Goal: Task Accomplishment & Management: Manage account settings

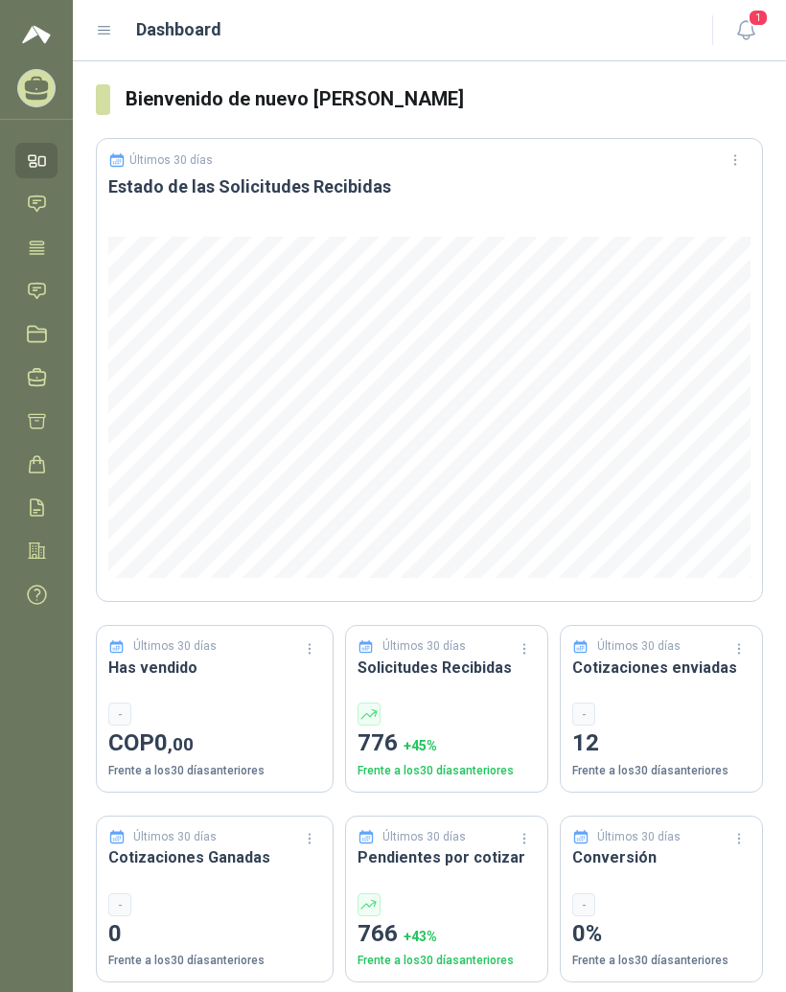
click at [97, 39] on div "Dashboard" at bounding box center [392, 29] width 593 height 27
click at [38, 240] on icon at bounding box center [37, 246] width 14 height 12
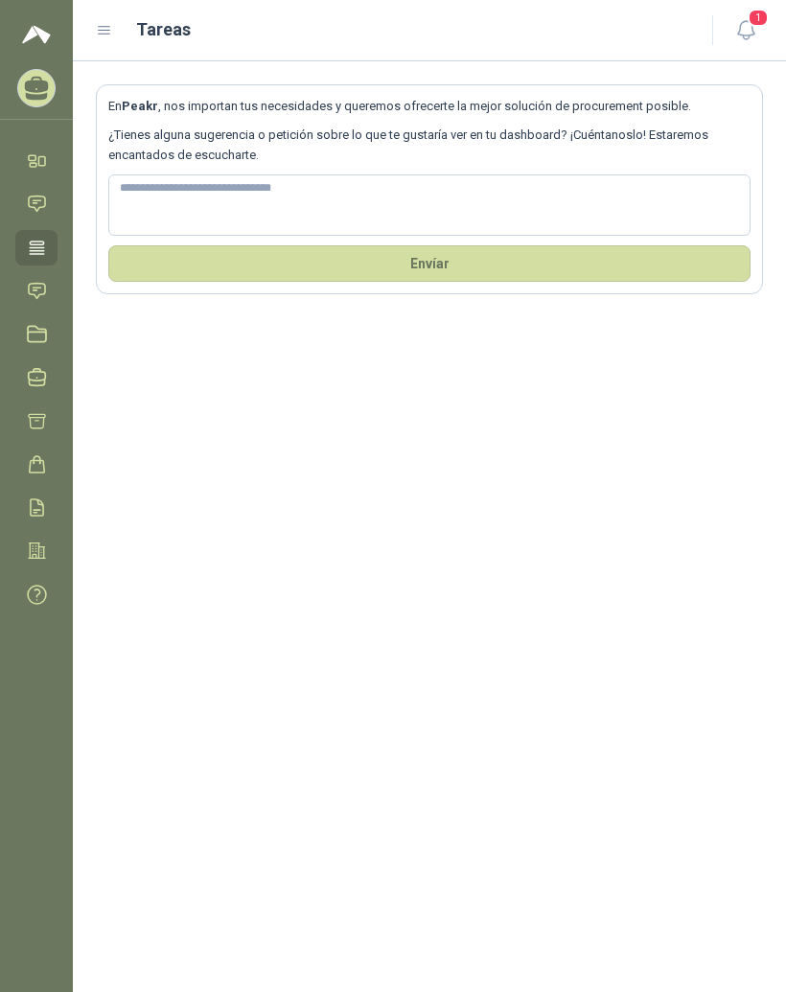
click at [109, 25] on icon at bounding box center [104, 30] width 17 height 17
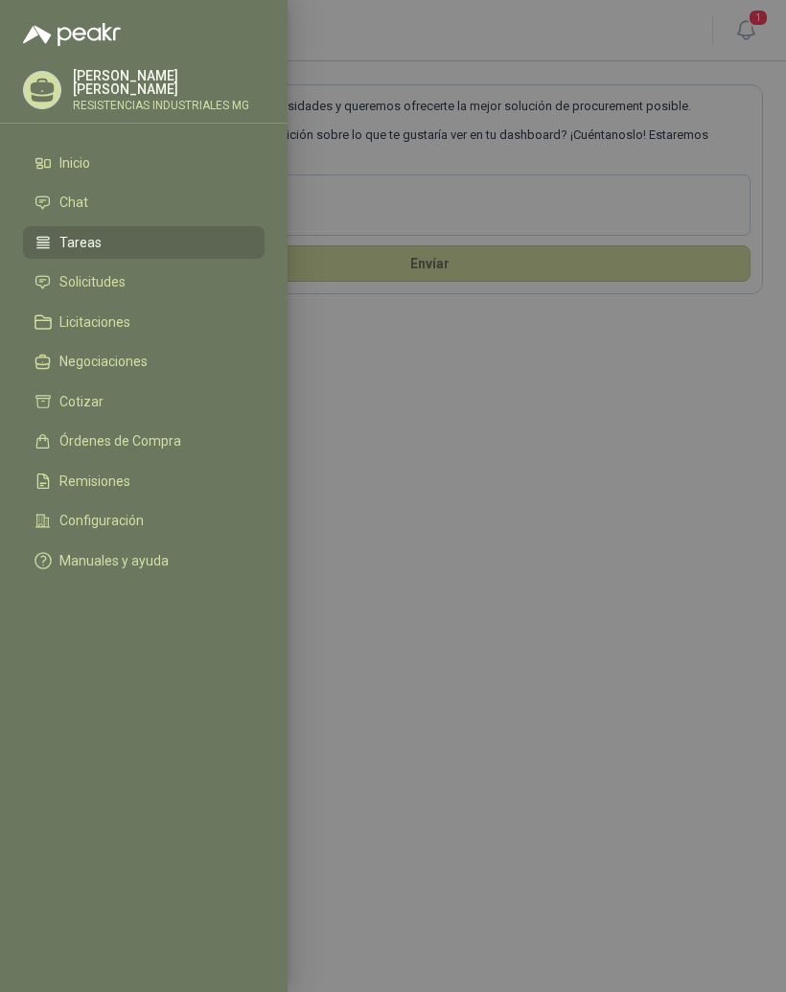
click at [165, 279] on li "Solicitudes" at bounding box center [143, 282] width 218 height 17
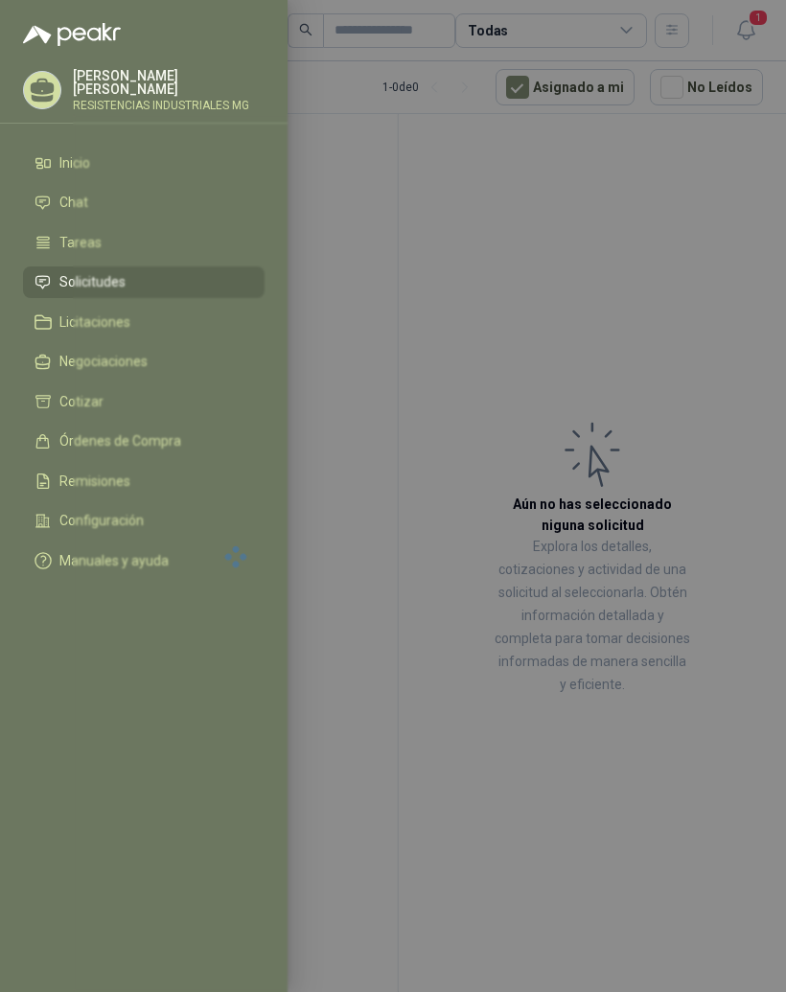
click at [747, 410] on div at bounding box center [393, 496] width 786 height 992
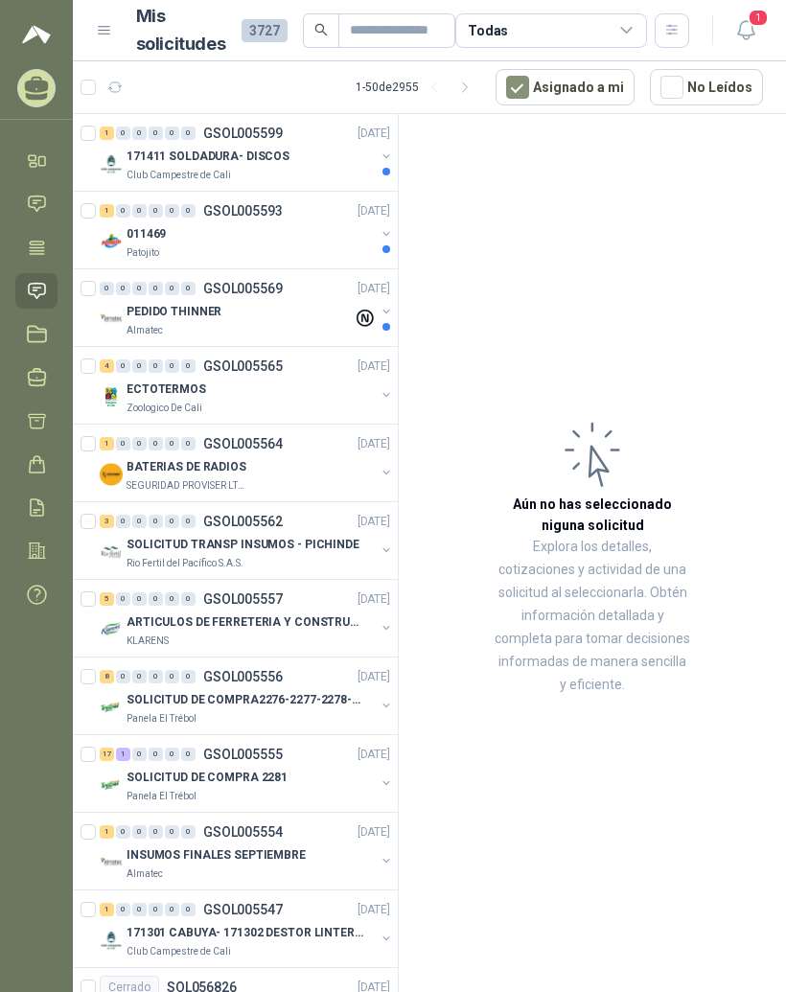
click at [118, 137] on div "0" at bounding box center [123, 132] width 14 height 13
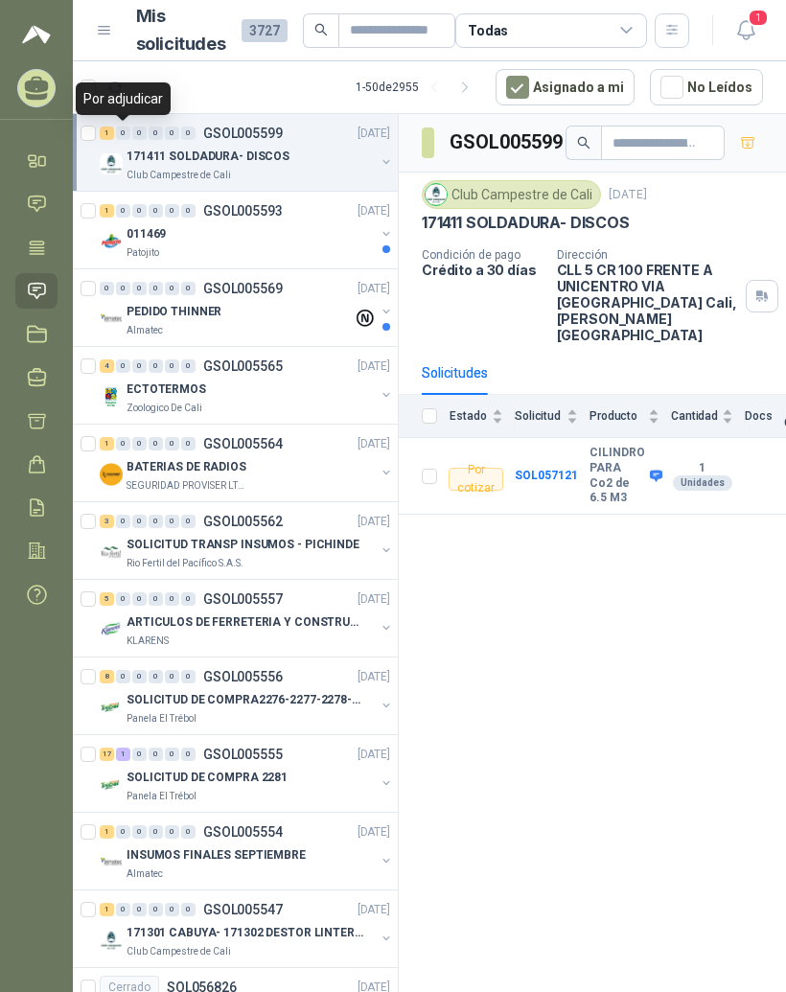
click at [108, 135] on div "1" at bounding box center [107, 132] width 14 height 13
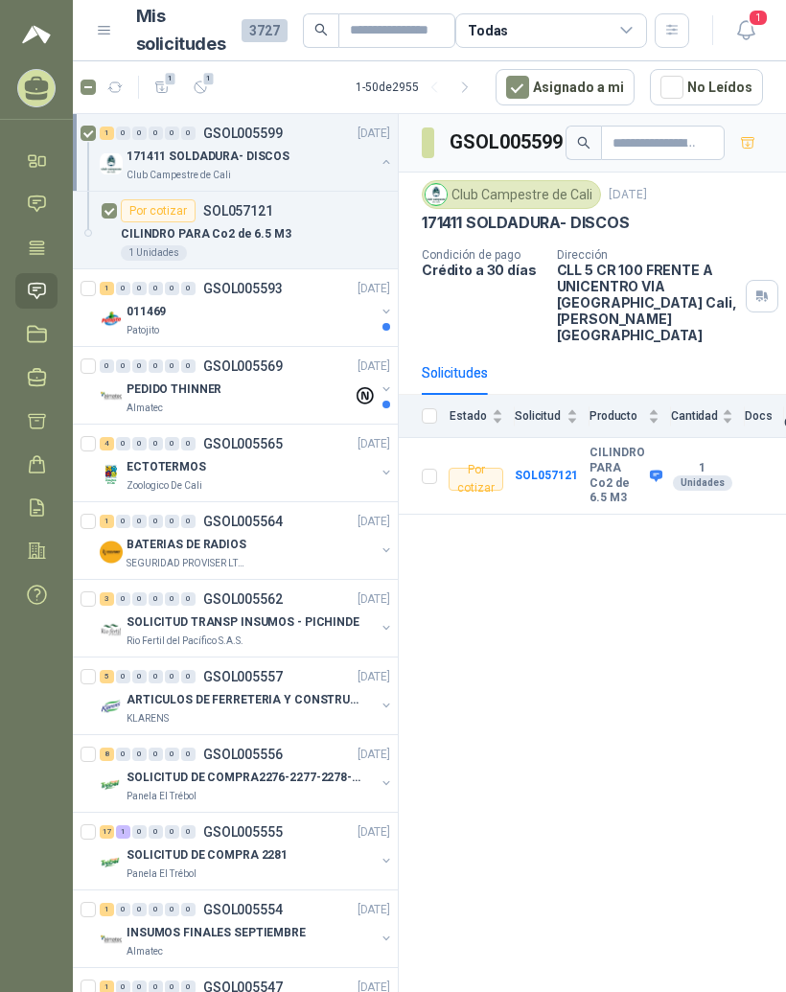
click at [211, 215] on p "SOL057121" at bounding box center [238, 210] width 70 height 13
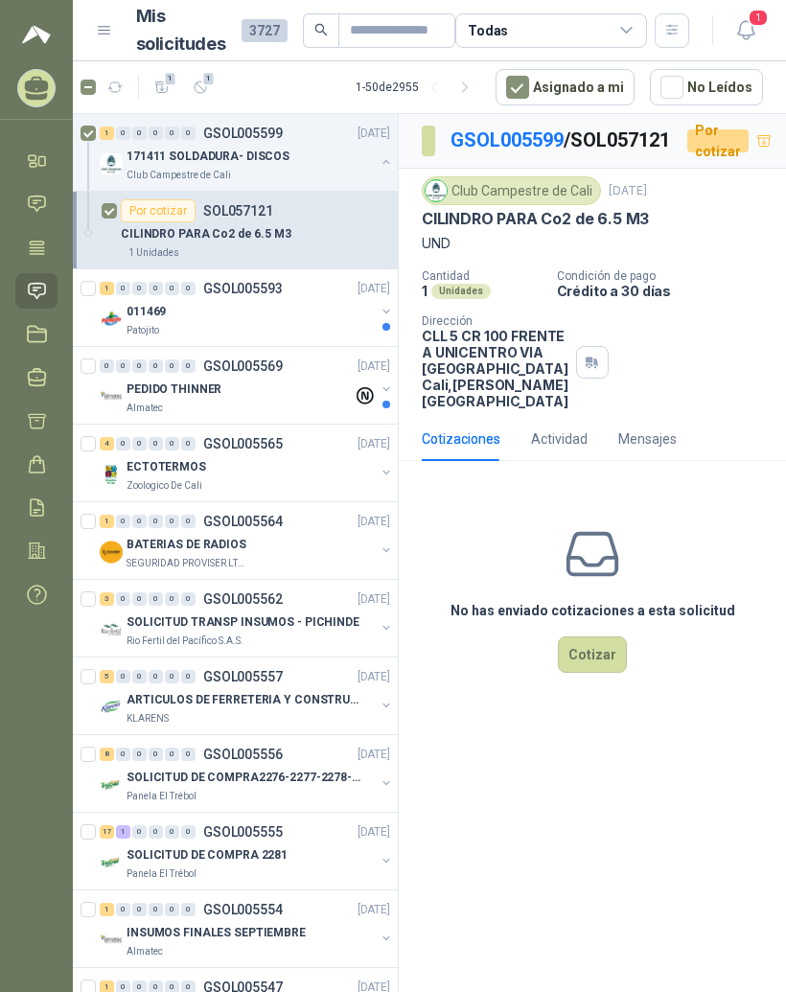
click at [276, 215] on div "Por cotizar SOL057121" at bounding box center [255, 210] width 269 height 23
click at [248, 331] on div "Patojito" at bounding box center [250, 330] width 248 height 15
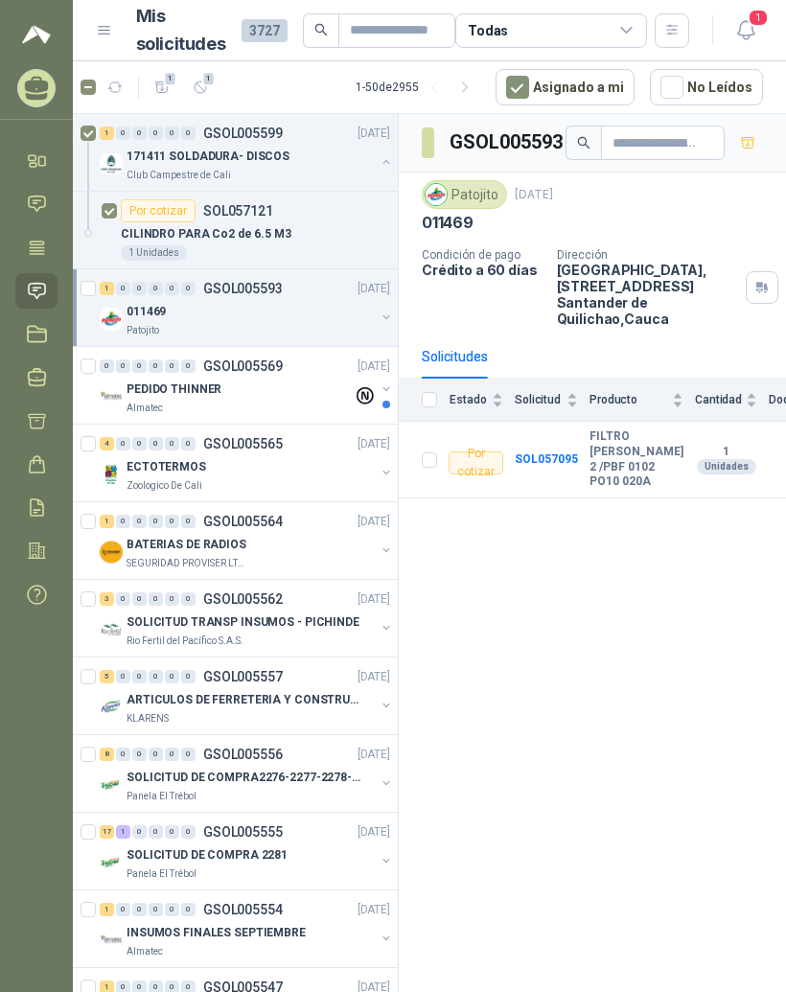
click at [271, 384] on div "PEDIDO THINNER" at bounding box center [239, 389] width 226 height 23
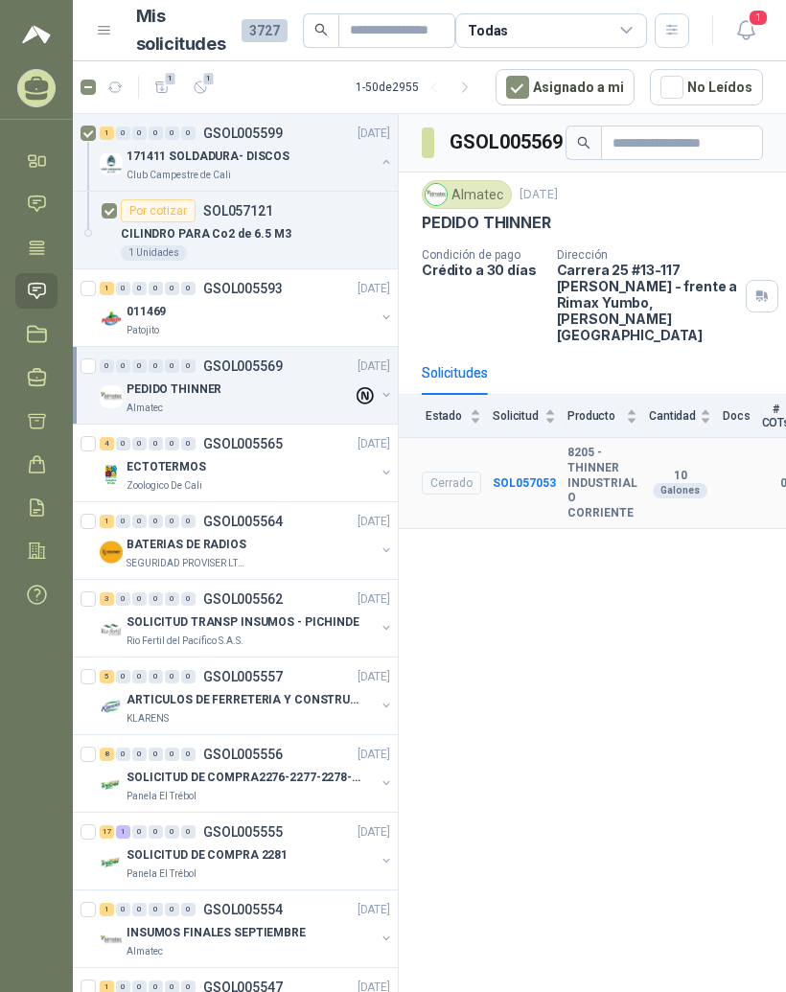
click at [551, 476] on b "SOL057053" at bounding box center [523, 482] width 63 height 13
